Goal: Task Accomplishment & Management: Manage account settings

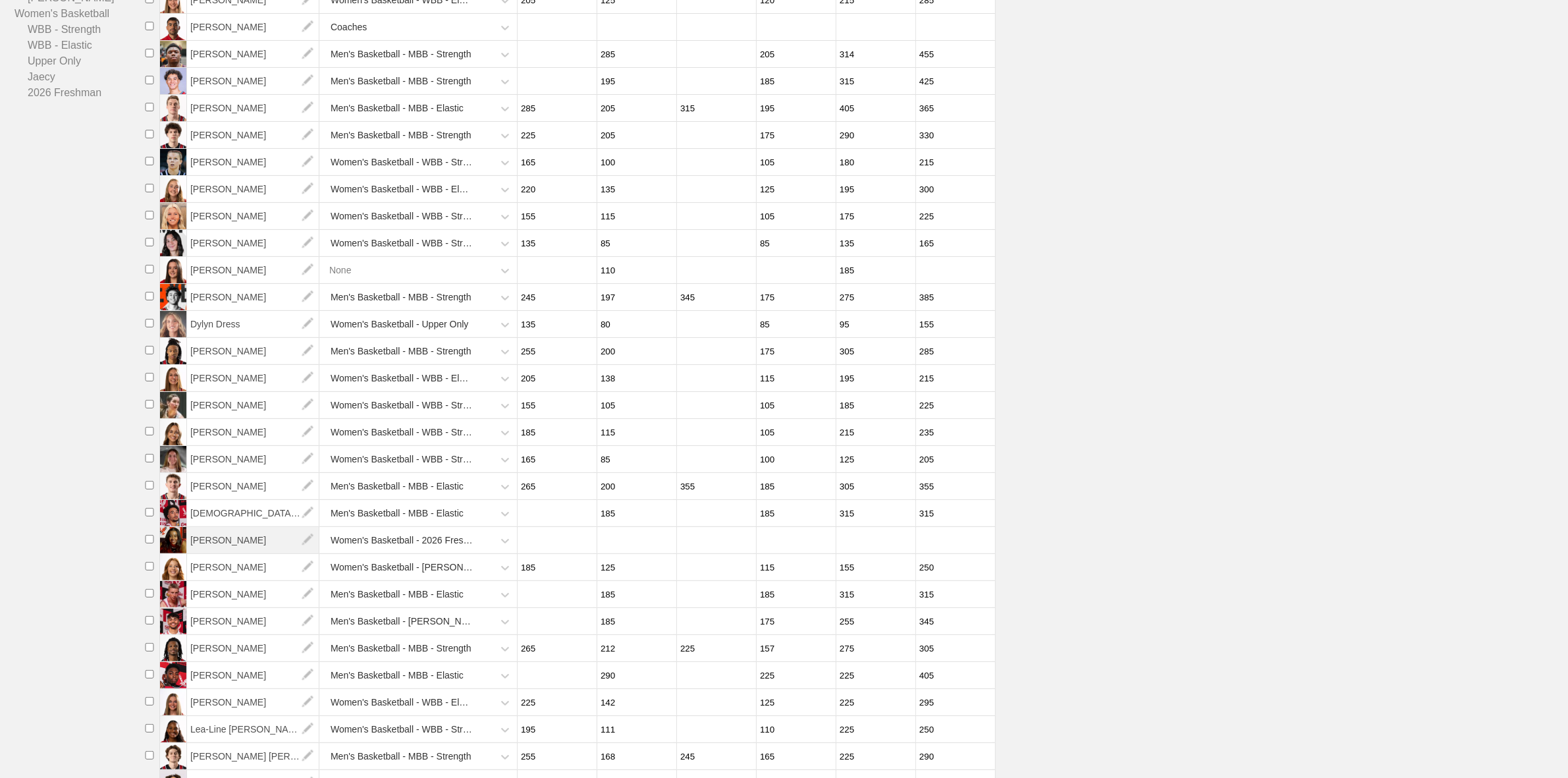
scroll to position [329, 0]
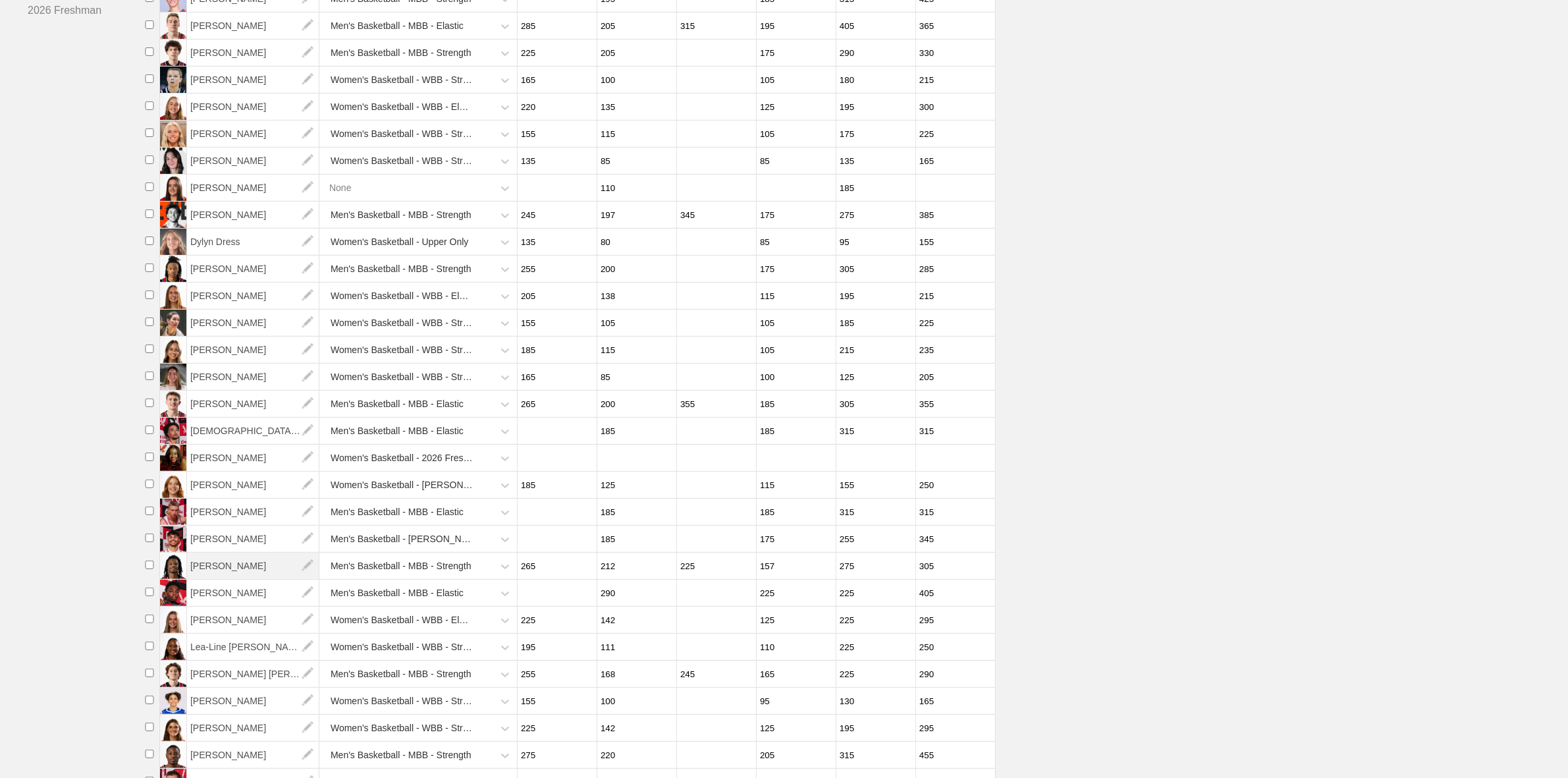
click at [226, 579] on span "[PERSON_NAME]" at bounding box center [253, 566] width 132 height 26
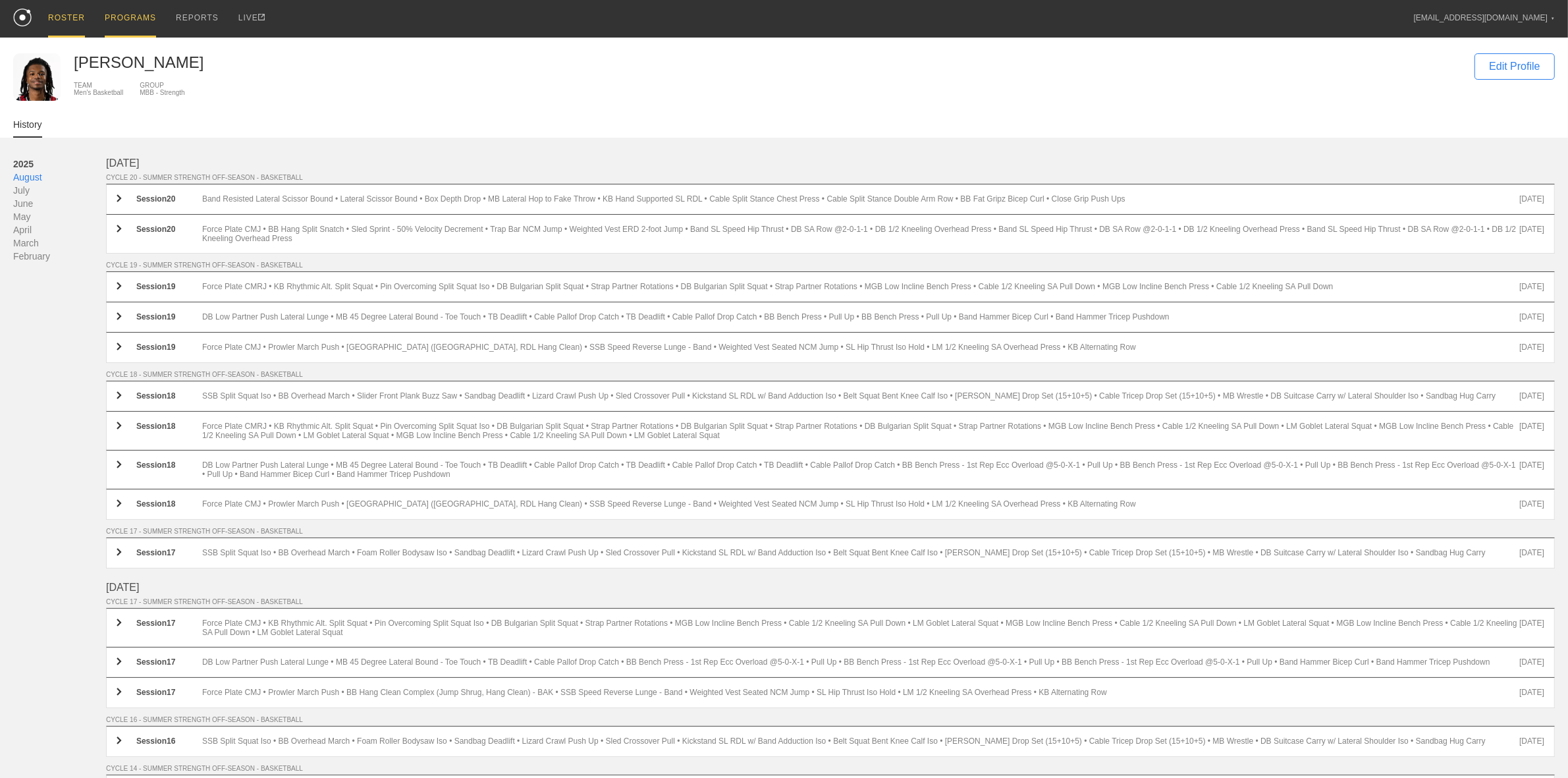
click at [127, 20] on div "PROGRAMS" at bounding box center [131, 18] width 52 height 37
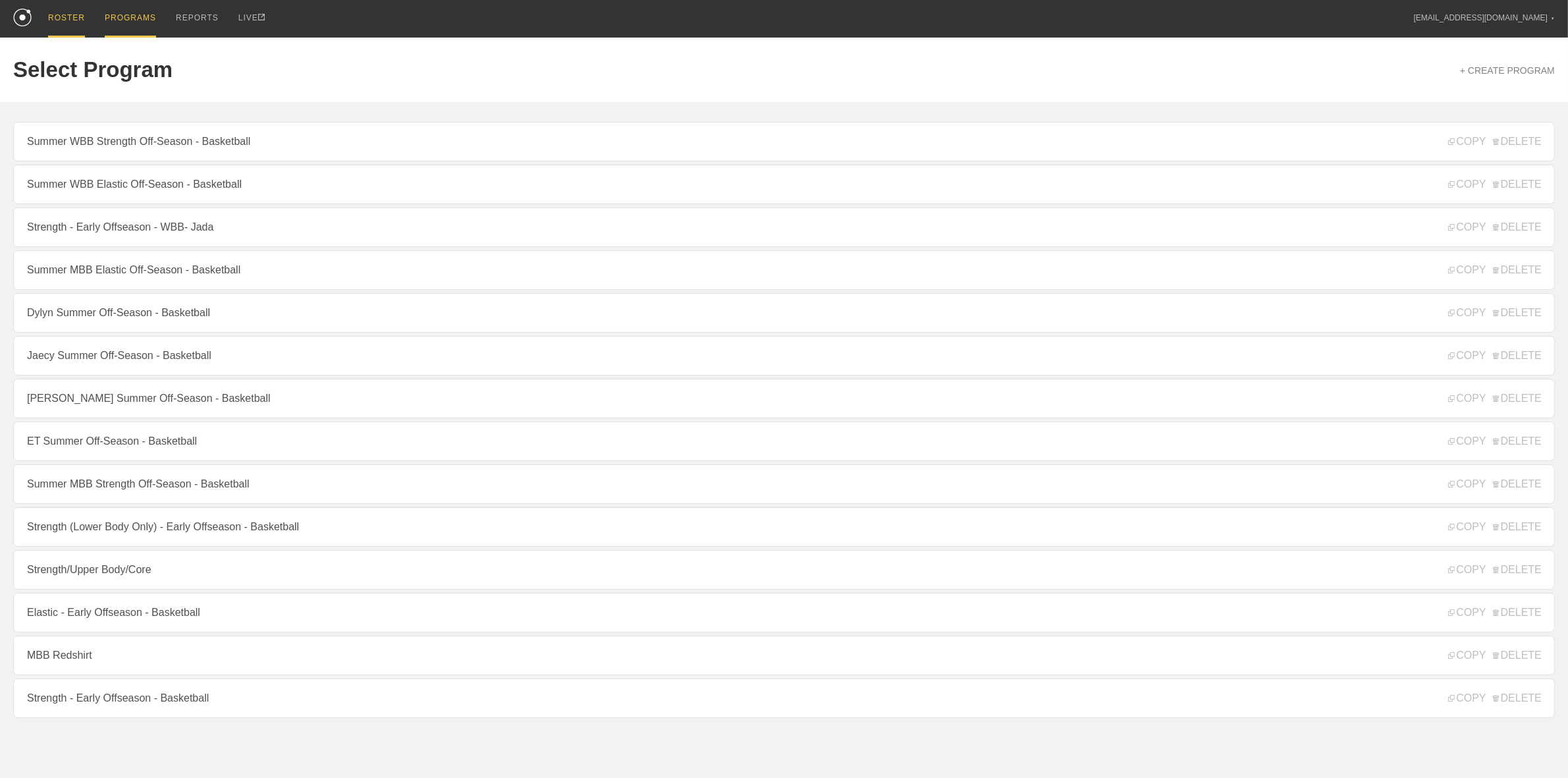
click at [63, 11] on div "ROSTER" at bounding box center [66, 18] width 37 height 37
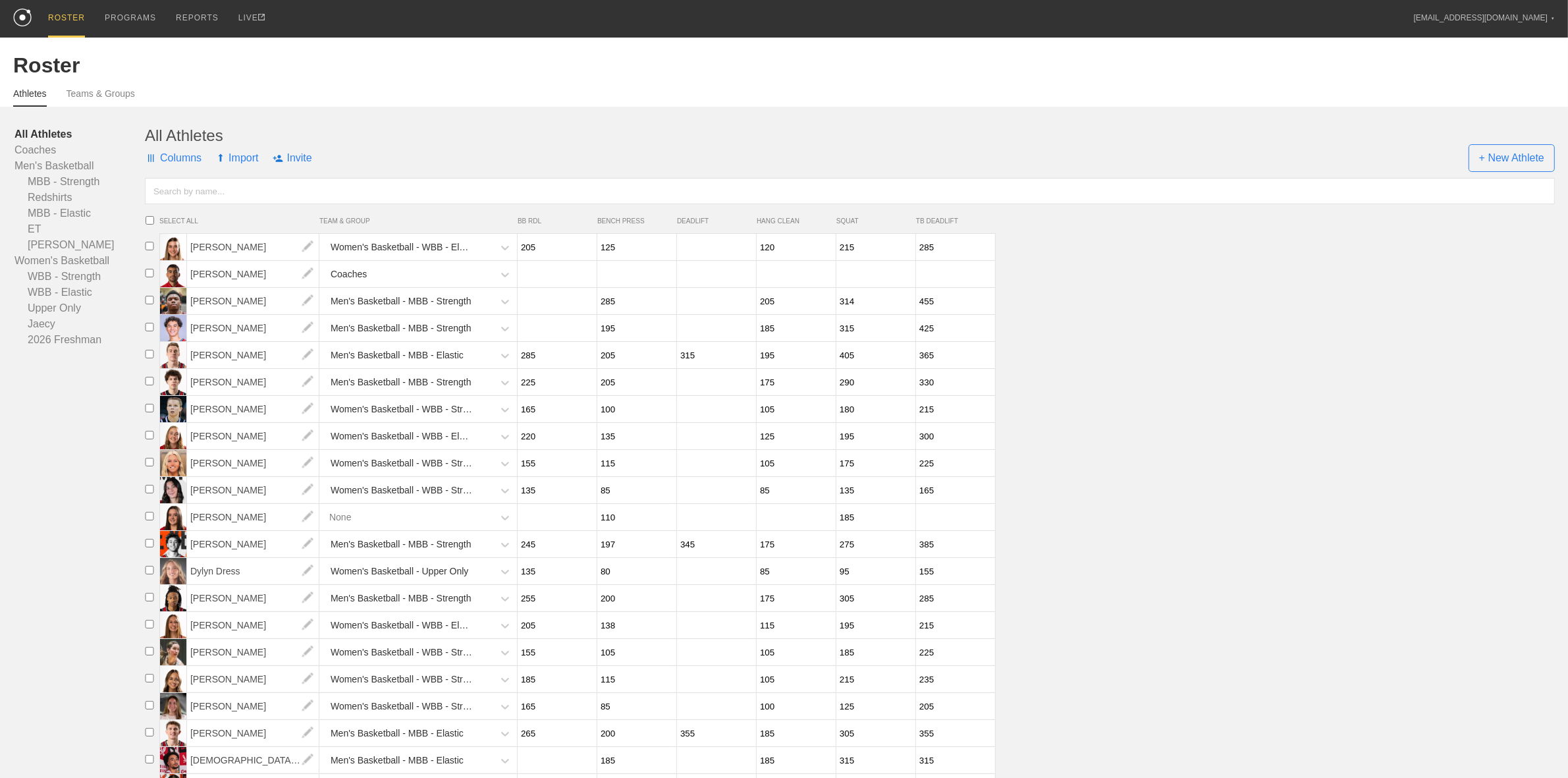
scroll to position [425, 0]
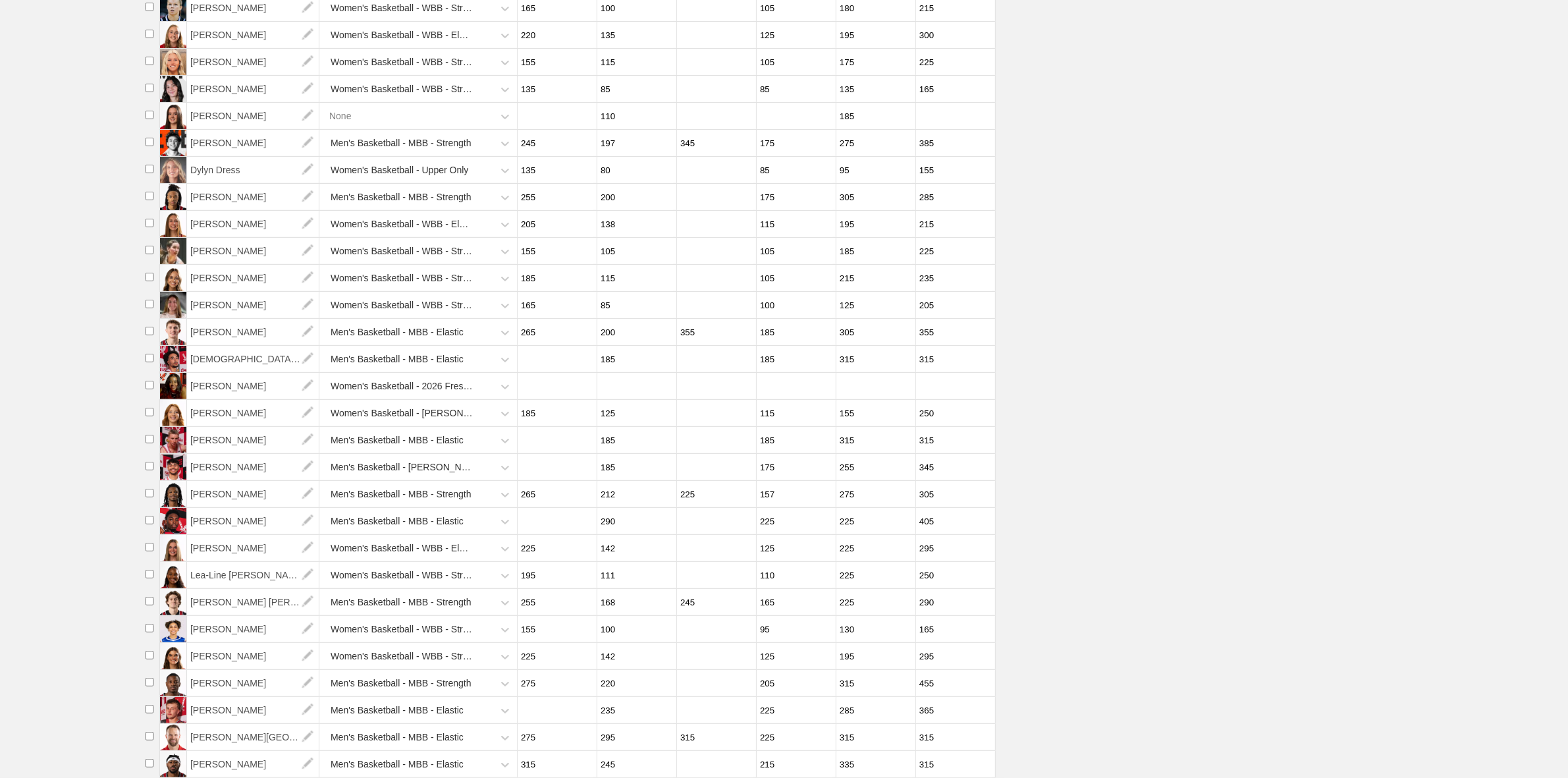
click at [149, 489] on input "checkbox" at bounding box center [150, 492] width 20 height 8
checkbox input "true"
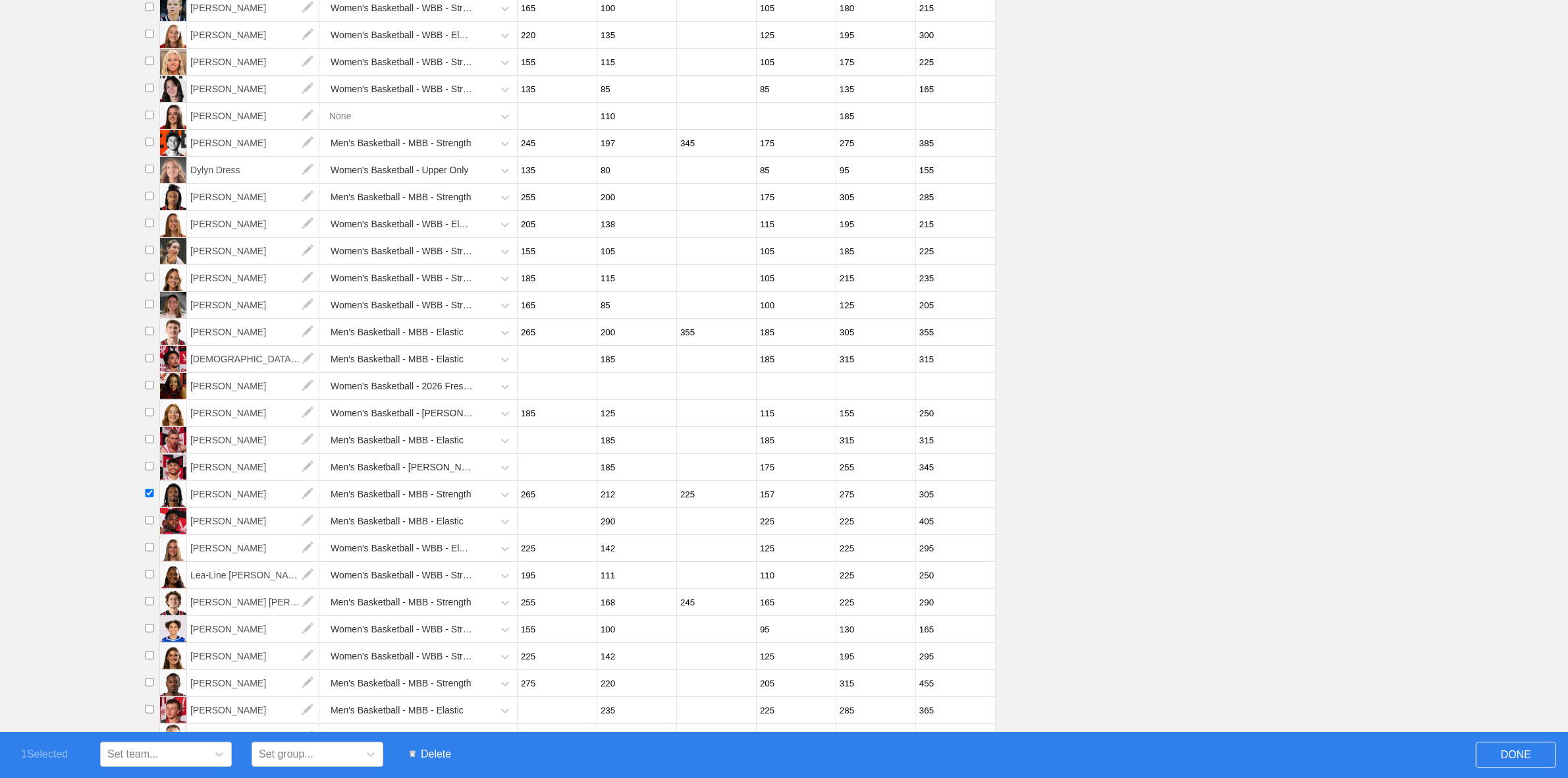
click at [439, 750] on span "Delete" at bounding box center [431, 754] width 54 height 25
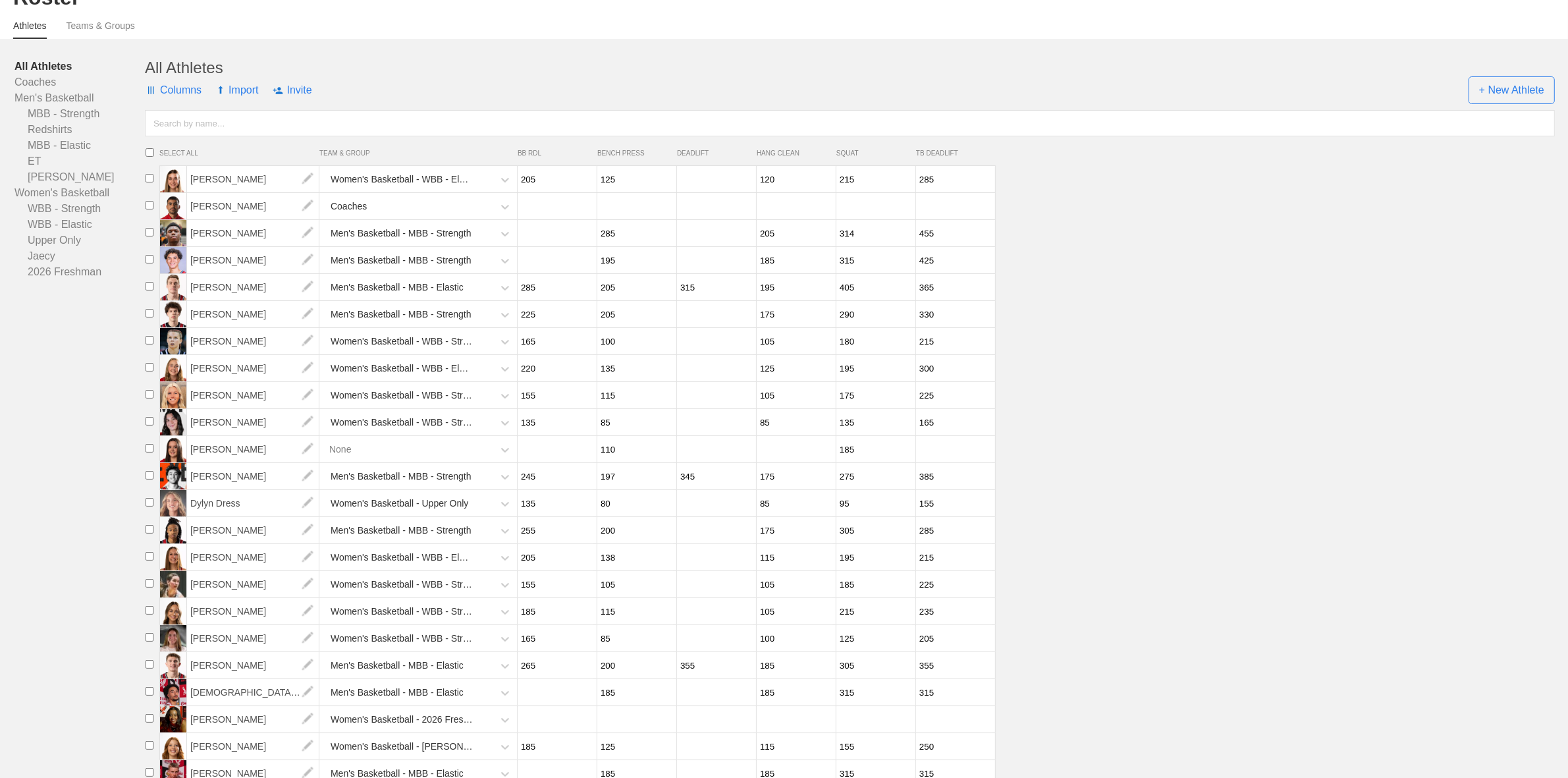
scroll to position [233, 0]
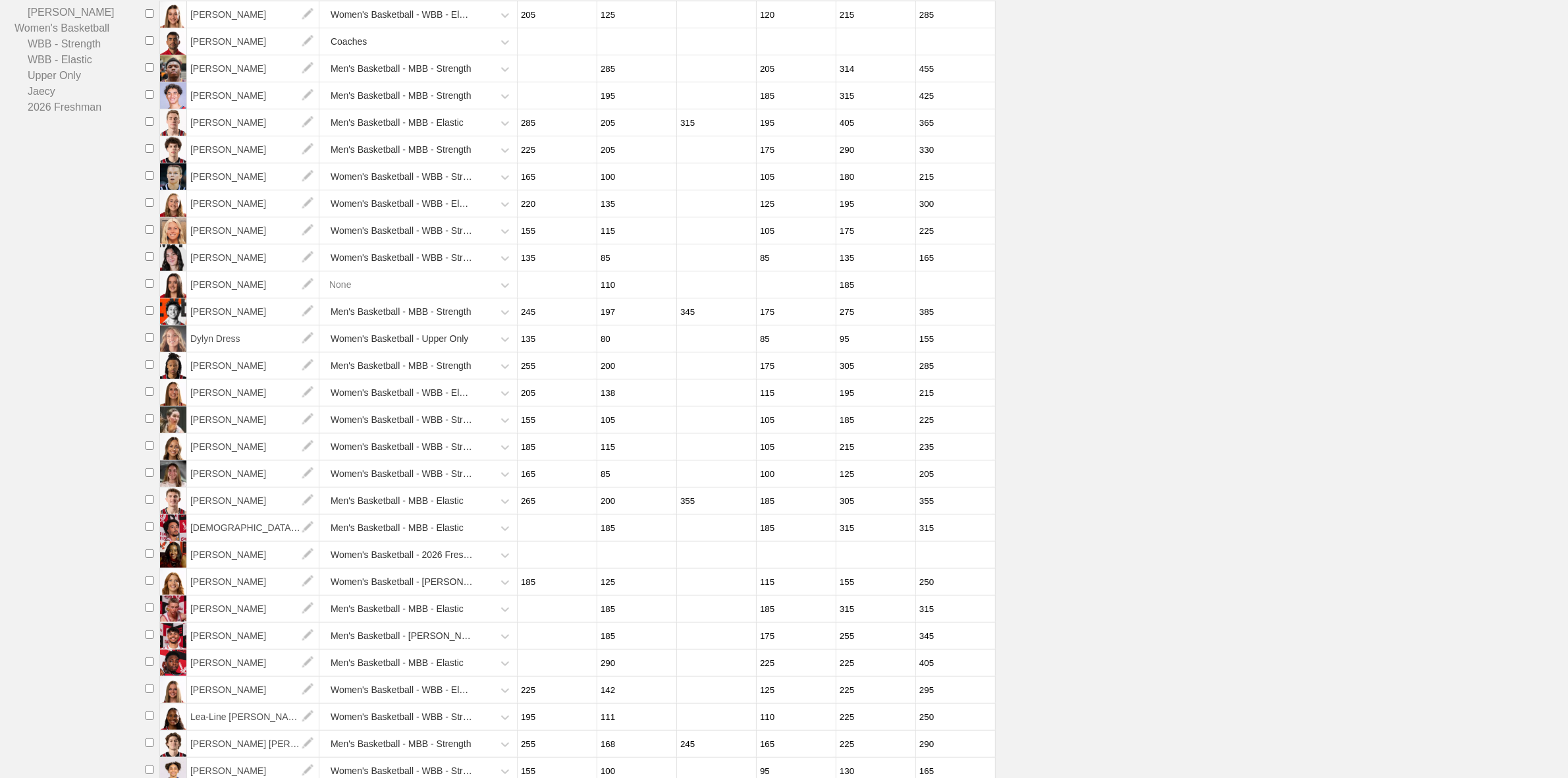
click at [567, 676] on input "number" at bounding box center [556, 663] width 76 height 25
type input "315"
click at [562, 457] on input "185" at bounding box center [556, 447] width 76 height 25
click at [563, 667] on input "315" at bounding box center [556, 663] width 76 height 25
click at [741, 676] on input "number" at bounding box center [715, 663] width 76 height 25
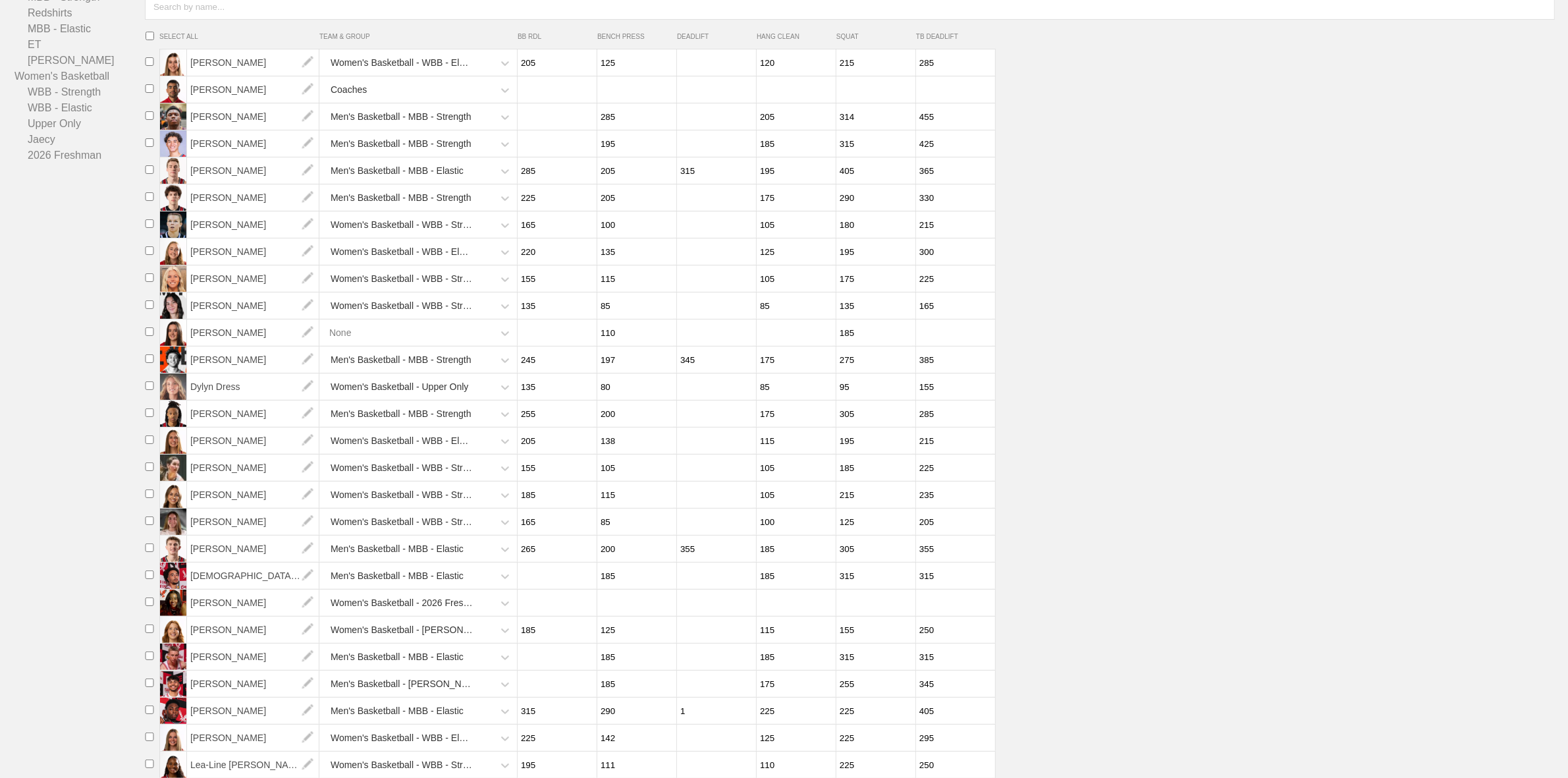
scroll to position [329, 0]
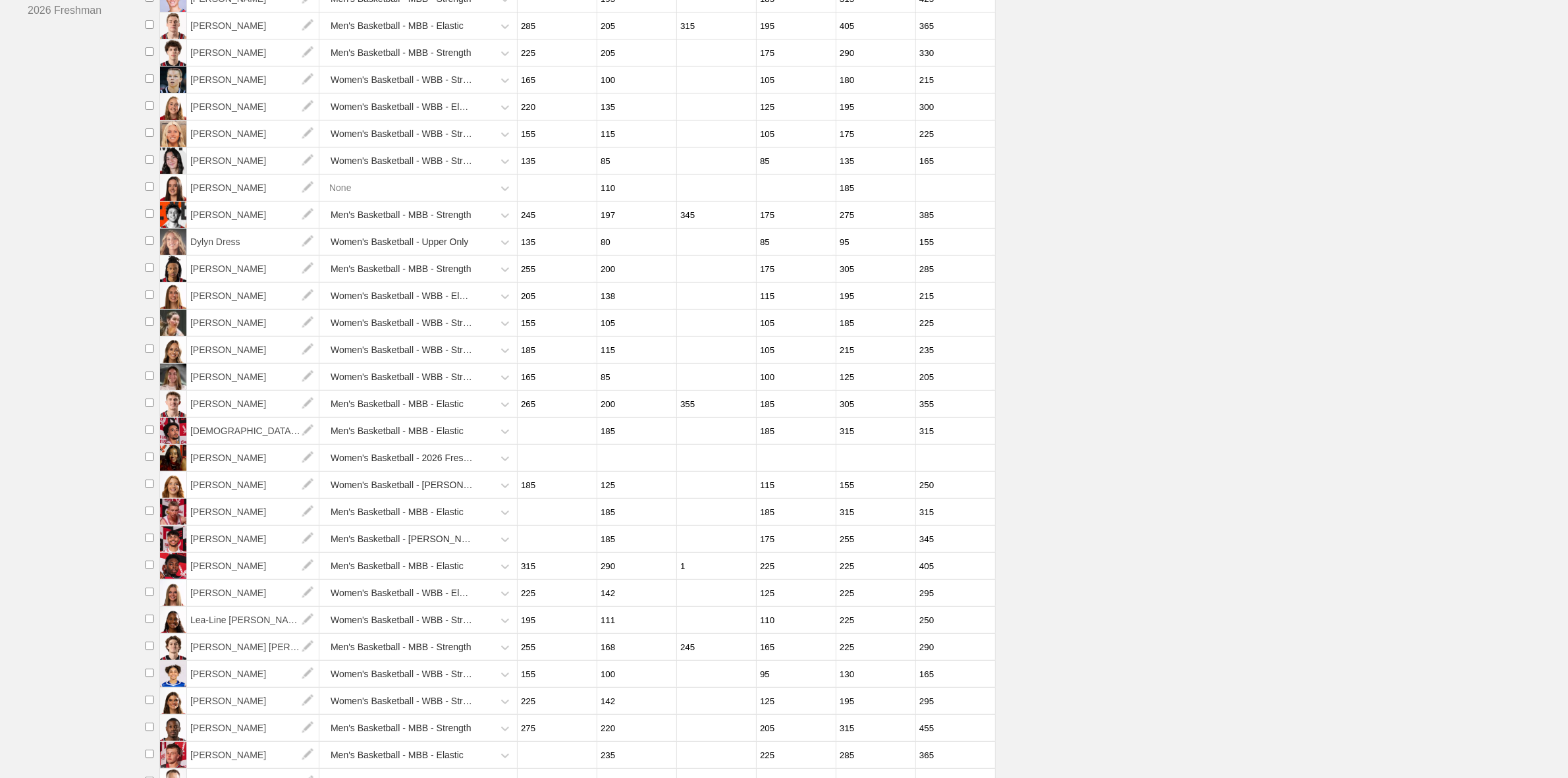
type input "1"
click at [1268, 526] on li "[PERSON_NAME] Men's Basketball - MBB - Elastic 185 185 315 315" at bounding box center [854, 512] width 1428 height 27
click at [709, 579] on input "1" at bounding box center [715, 566] width 76 height 25
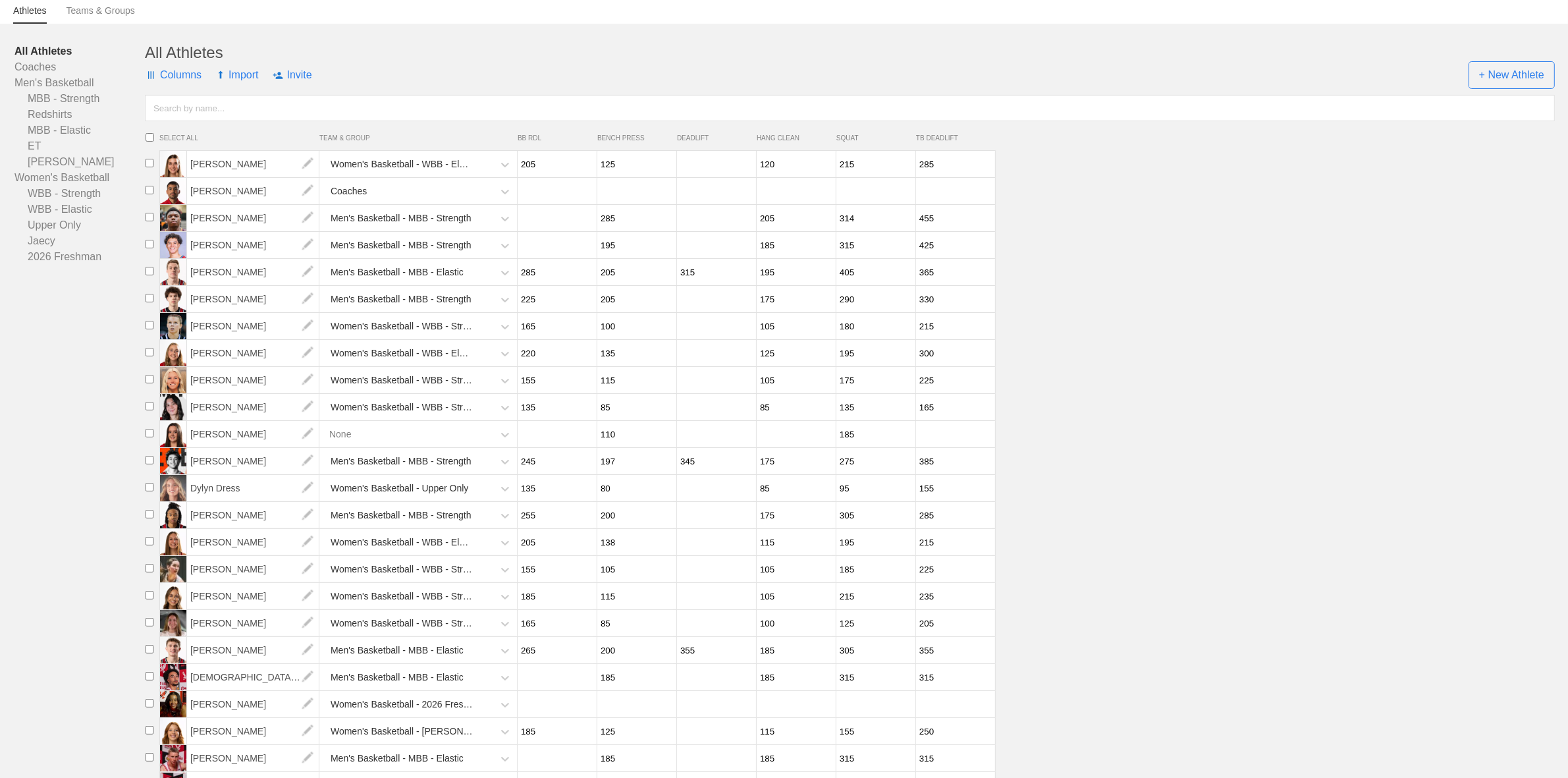
scroll to position [83, 0]
click at [548, 691] on input "number" at bounding box center [556, 678] width 76 height 25
type input "1"
click at [536, 691] on input "205" at bounding box center [556, 678] width 76 height 25
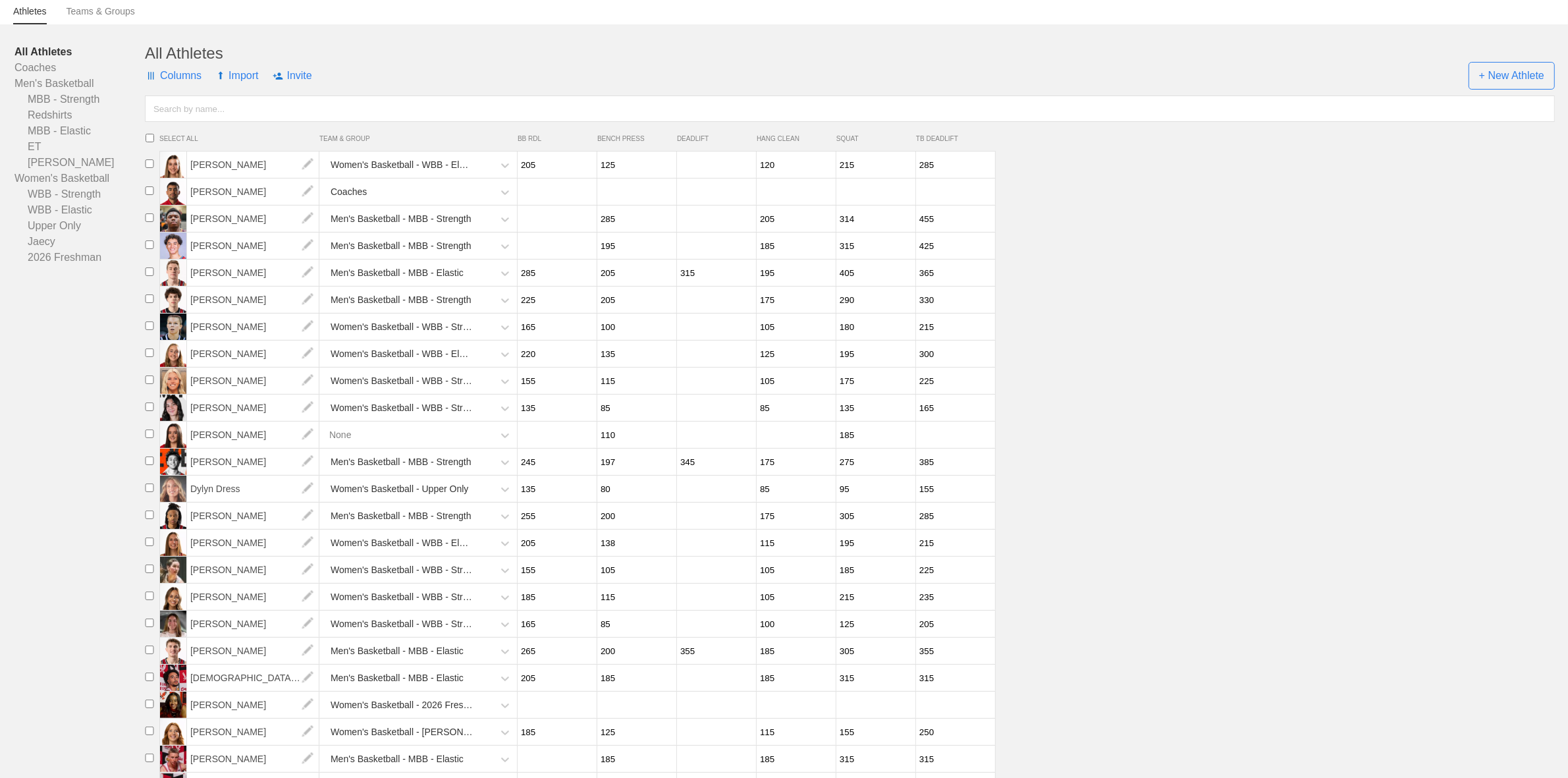
click at [536, 691] on input "205" at bounding box center [556, 678] width 76 height 25
type input "225"
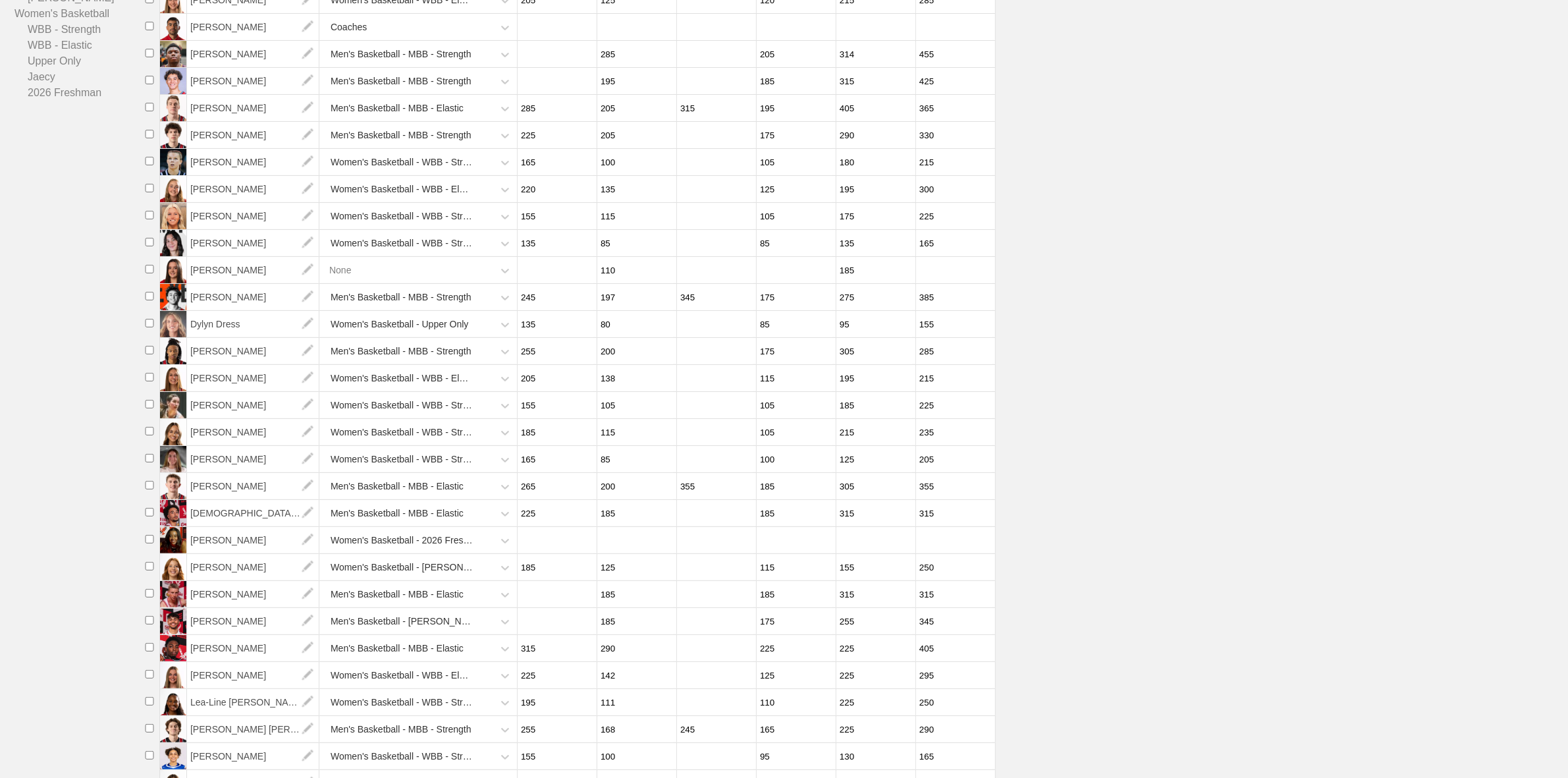
click at [558, 553] on input "number" at bounding box center [556, 540] width 76 height 25
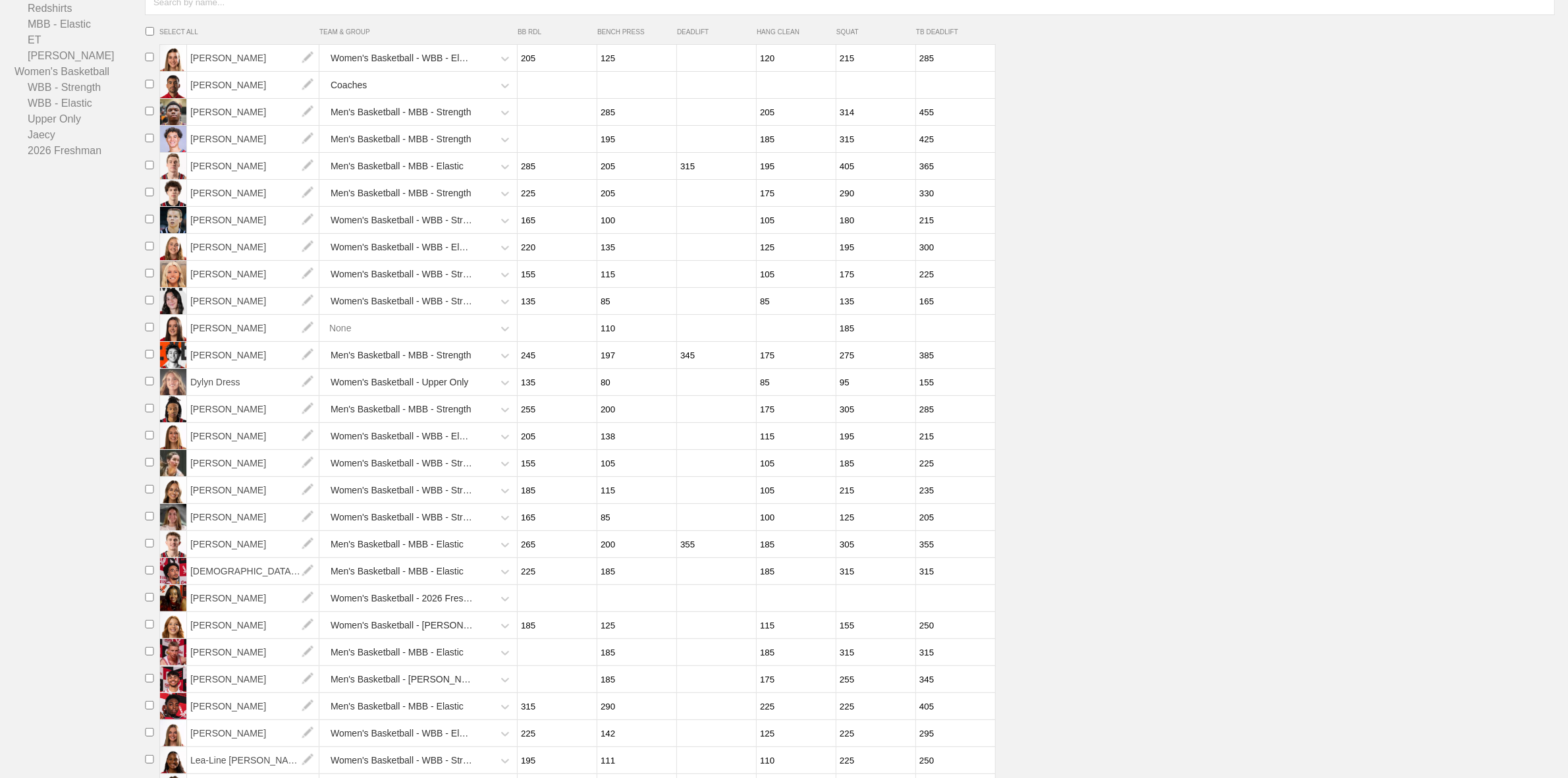
scroll to position [165, 0]
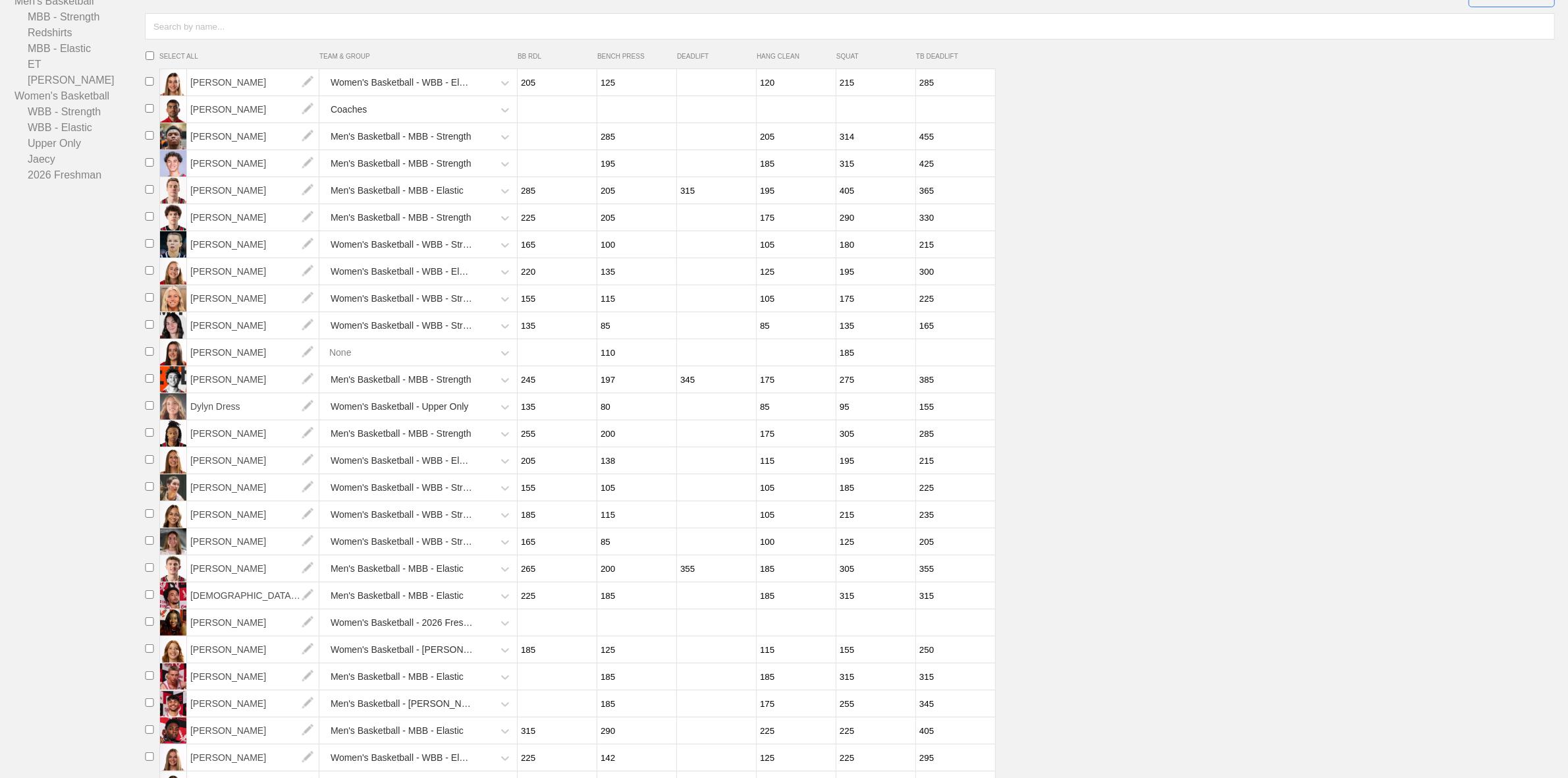
click at [566, 363] on input "number" at bounding box center [556, 353] width 76 height 25
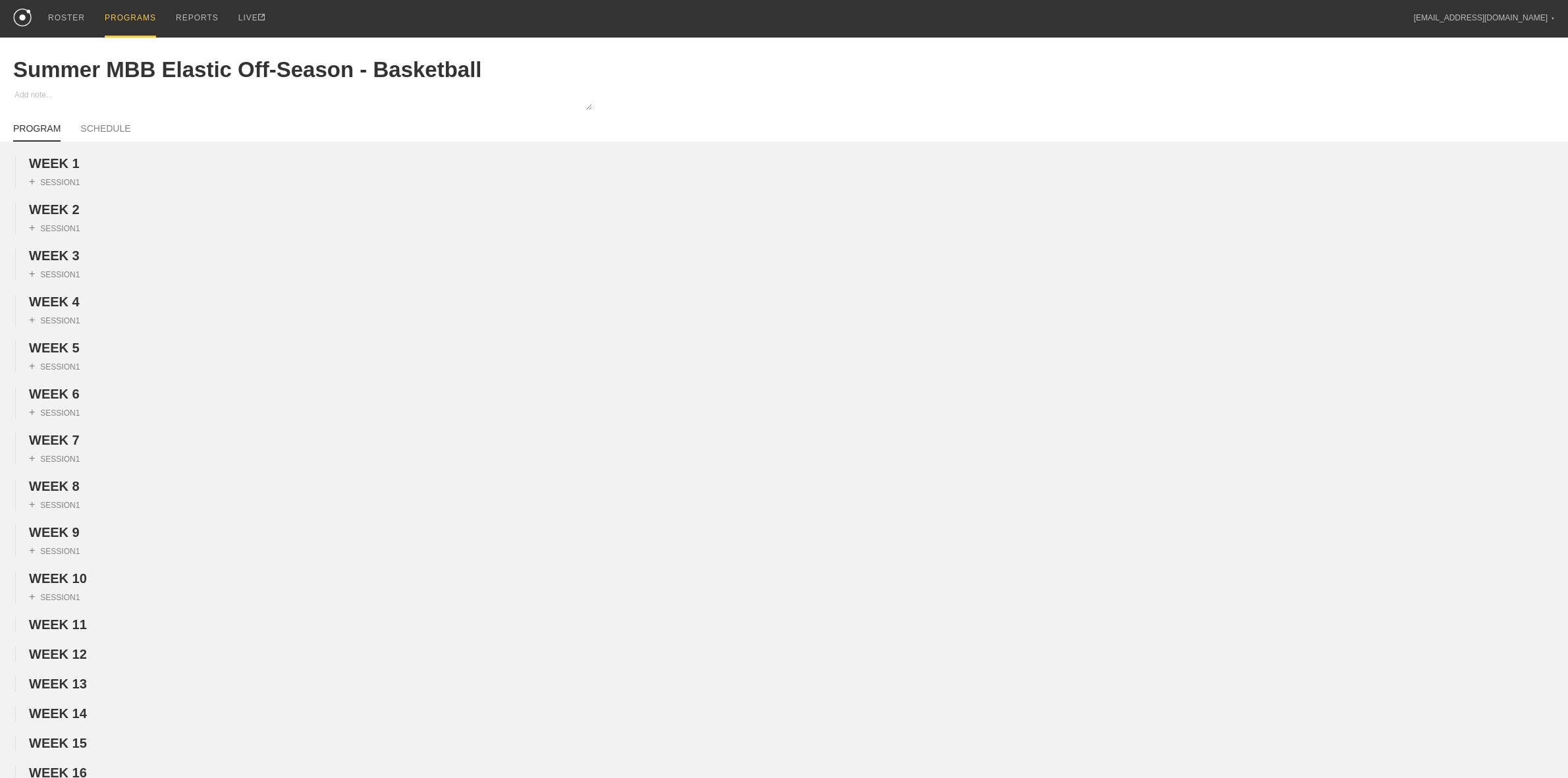
scroll to position [988, 0]
